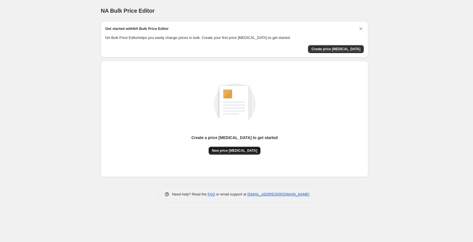
click at [246, 151] on span "New price [MEDICAL_DATA]" at bounding box center [234, 150] width 45 height 5
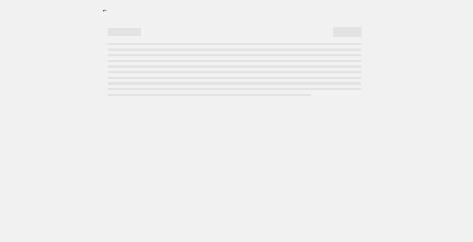
select select "percentage"
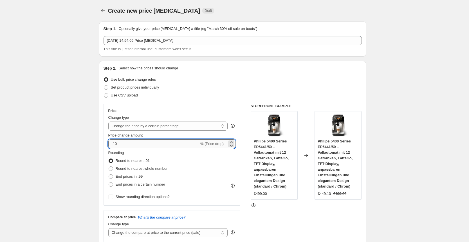
click at [163, 143] on input "-10" at bounding box center [153, 143] width 91 height 9
type input "-1"
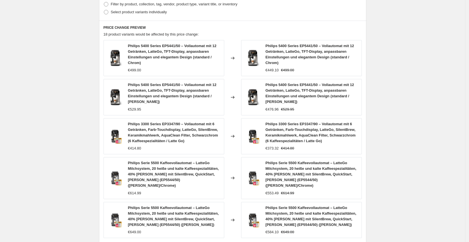
scroll to position [387, 0]
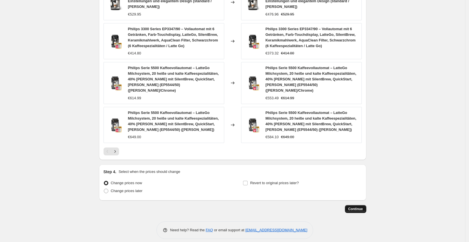
type input "-25"
click at [362, 206] on span "Continue" at bounding box center [356, 208] width 15 height 5
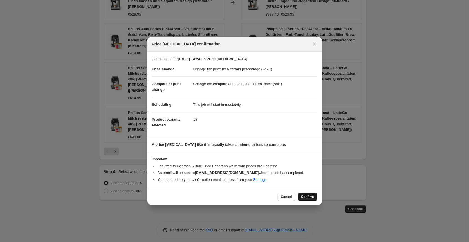
click at [311, 197] on span "Confirm" at bounding box center [307, 196] width 13 height 5
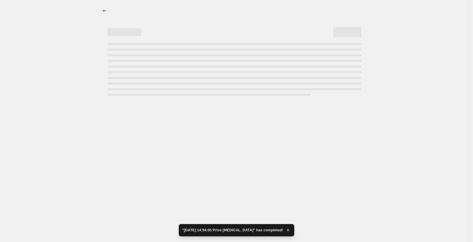
select select "percentage"
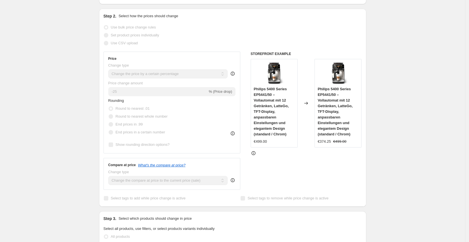
scroll to position [75, 0]
